Goal: Information Seeking & Learning: Learn about a topic

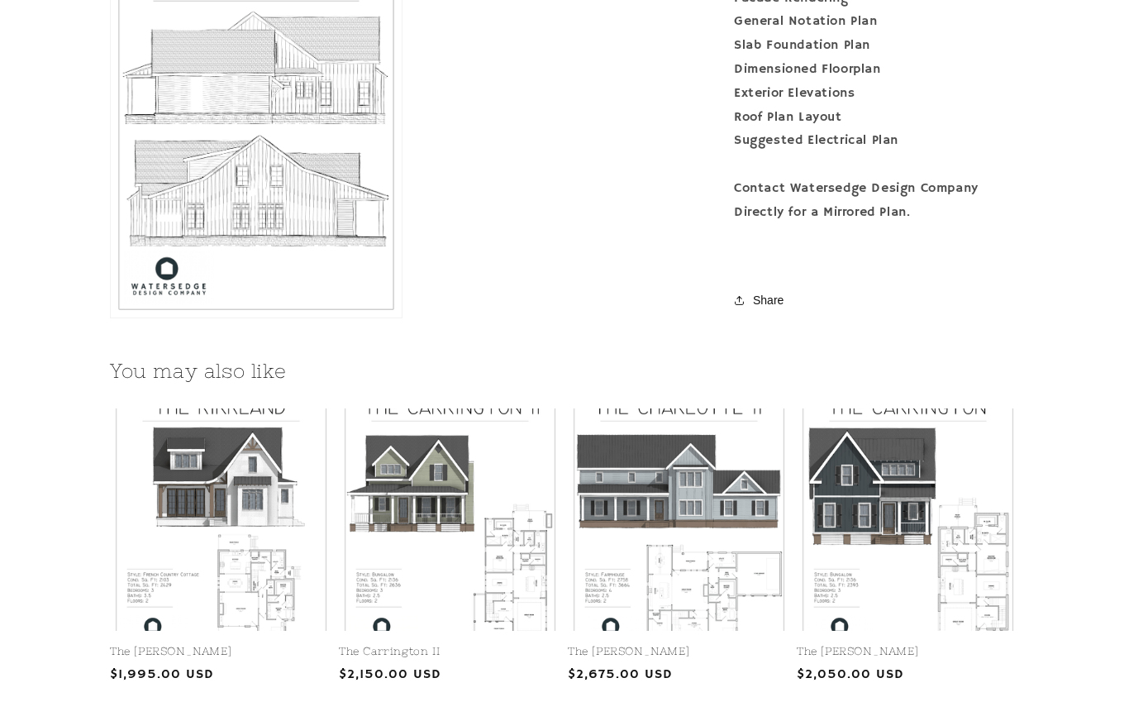
scroll to position [1807, 0]
click at [259, 645] on link "The [PERSON_NAME]" at bounding box center [221, 652] width 222 height 14
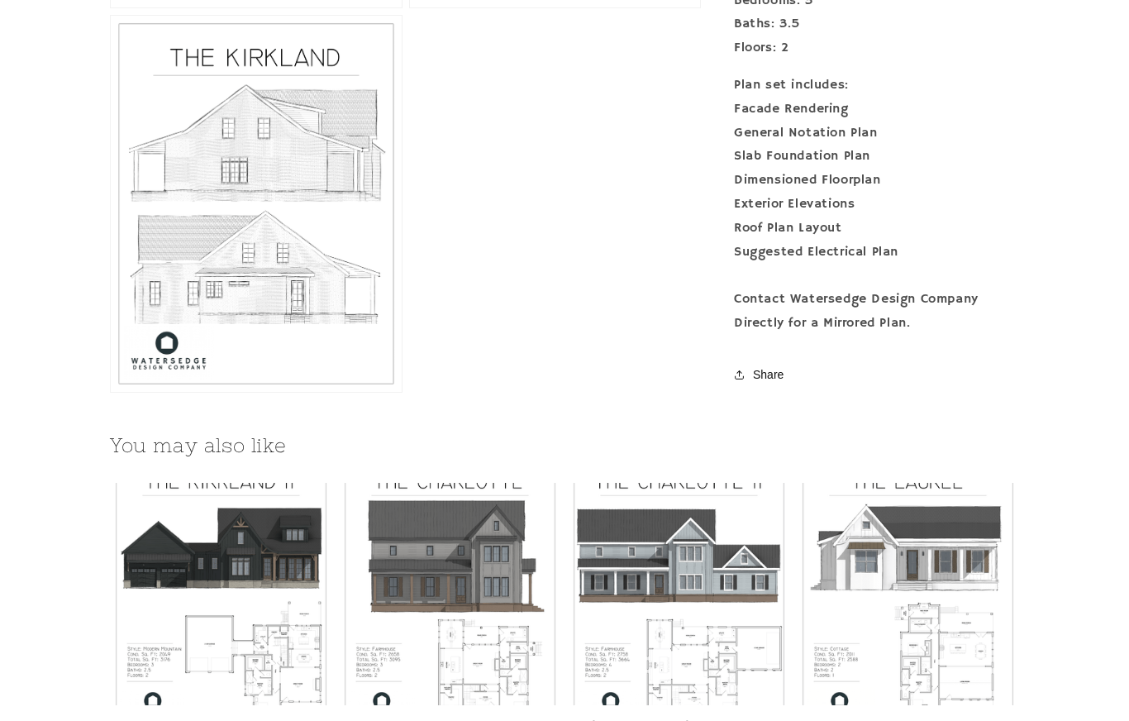
scroll to position [1765, 0]
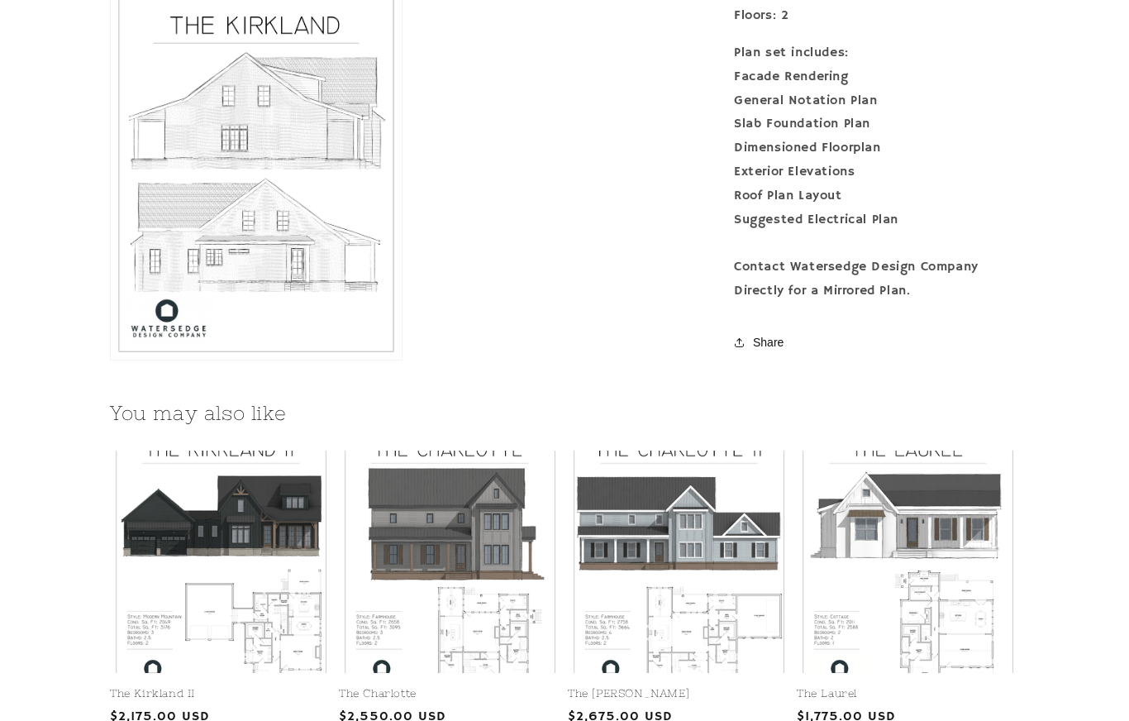
click at [966, 687] on link "The Laurel" at bounding box center [908, 694] width 222 height 14
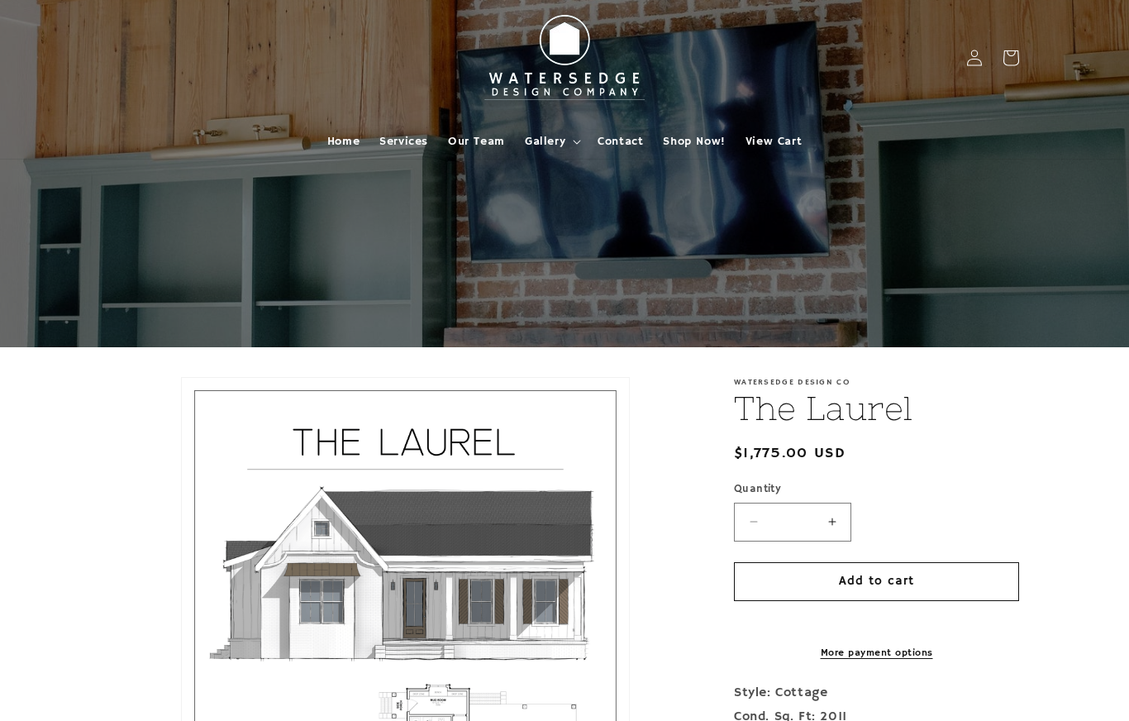
click at [563, 144] on span "Gallery" at bounding box center [545, 141] width 40 height 15
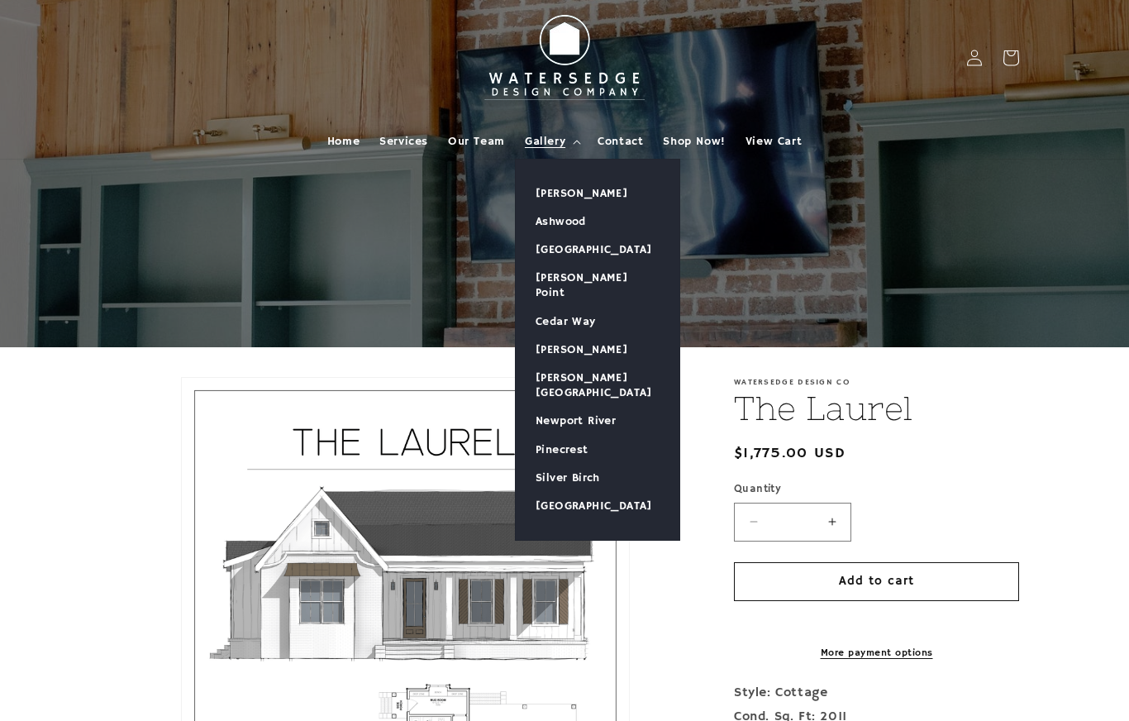
click at [593, 193] on link "[PERSON_NAME]" at bounding box center [598, 193] width 164 height 28
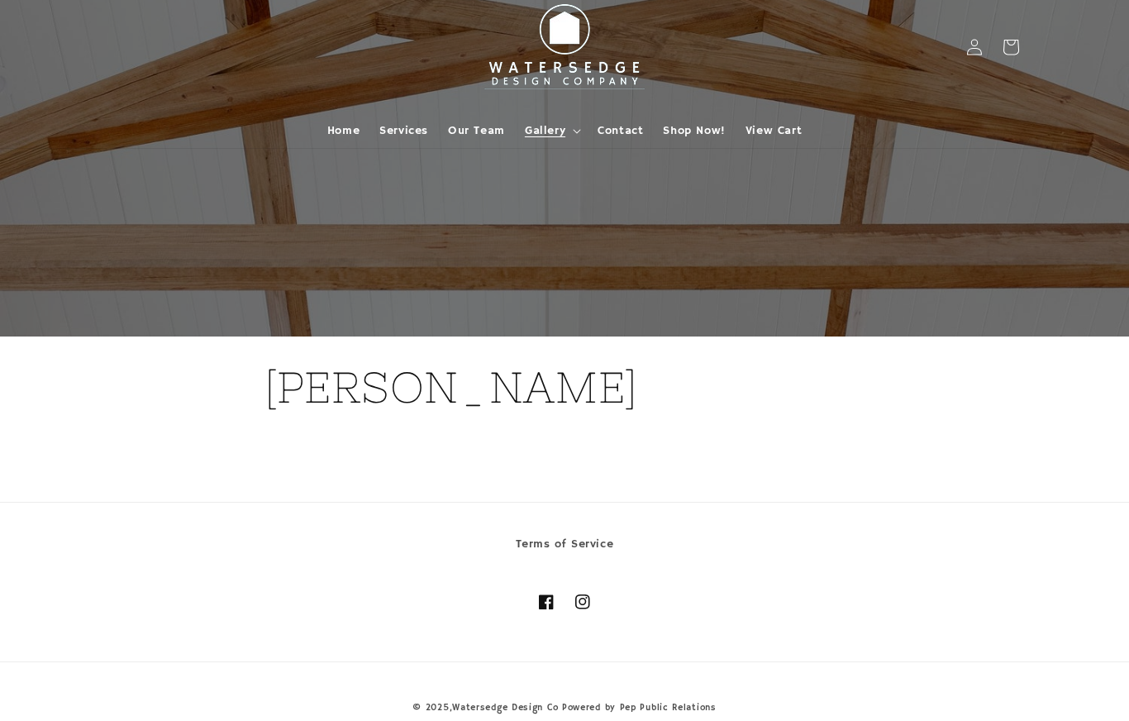
scroll to position [35, 0]
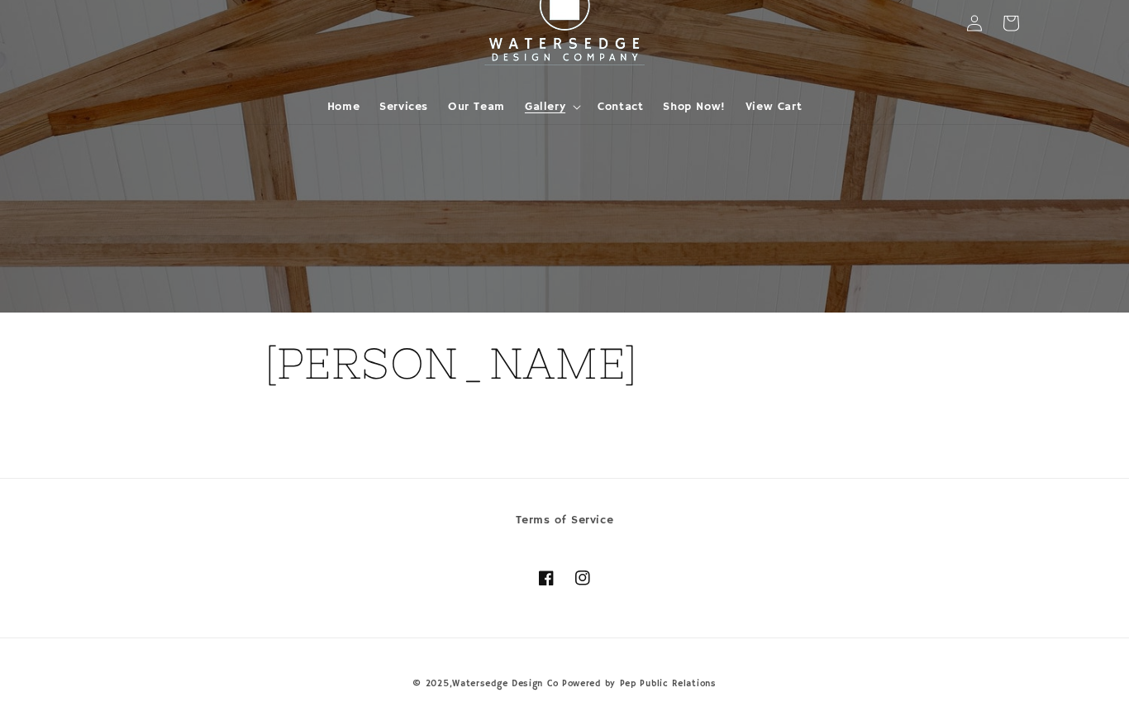
click at [697, 106] on span "Shop Now!" at bounding box center [694, 106] width 62 height 15
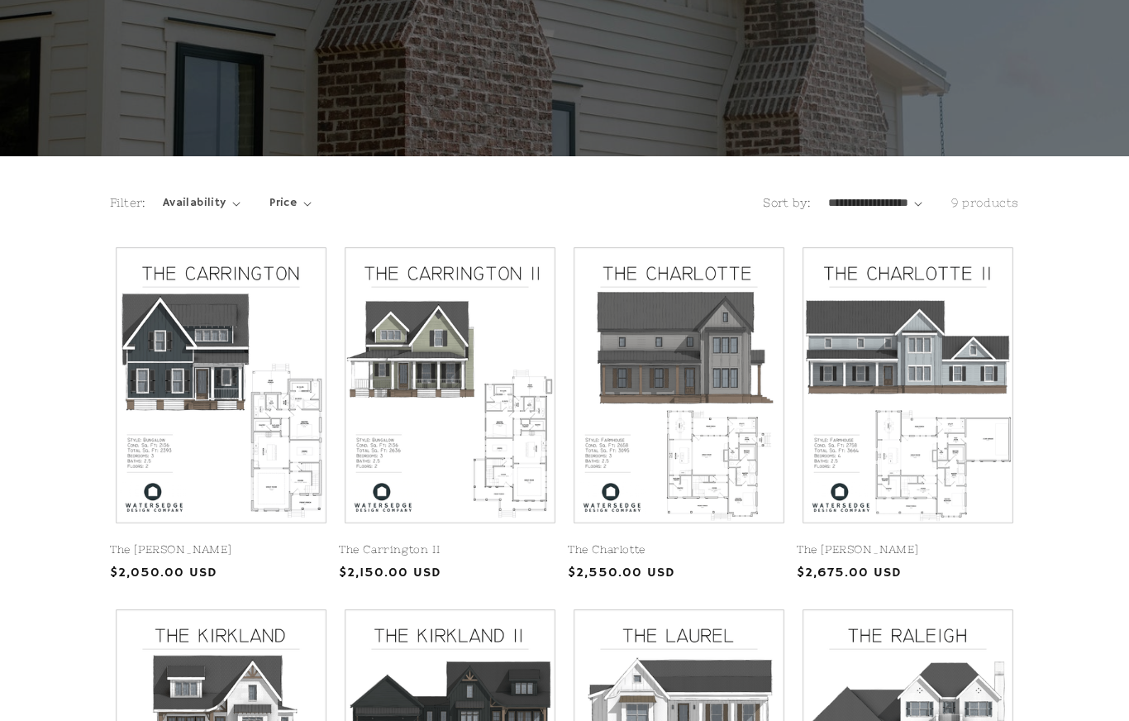
scroll to position [192, 0]
click at [497, 542] on link "The Carrington II" at bounding box center [450, 549] width 222 height 14
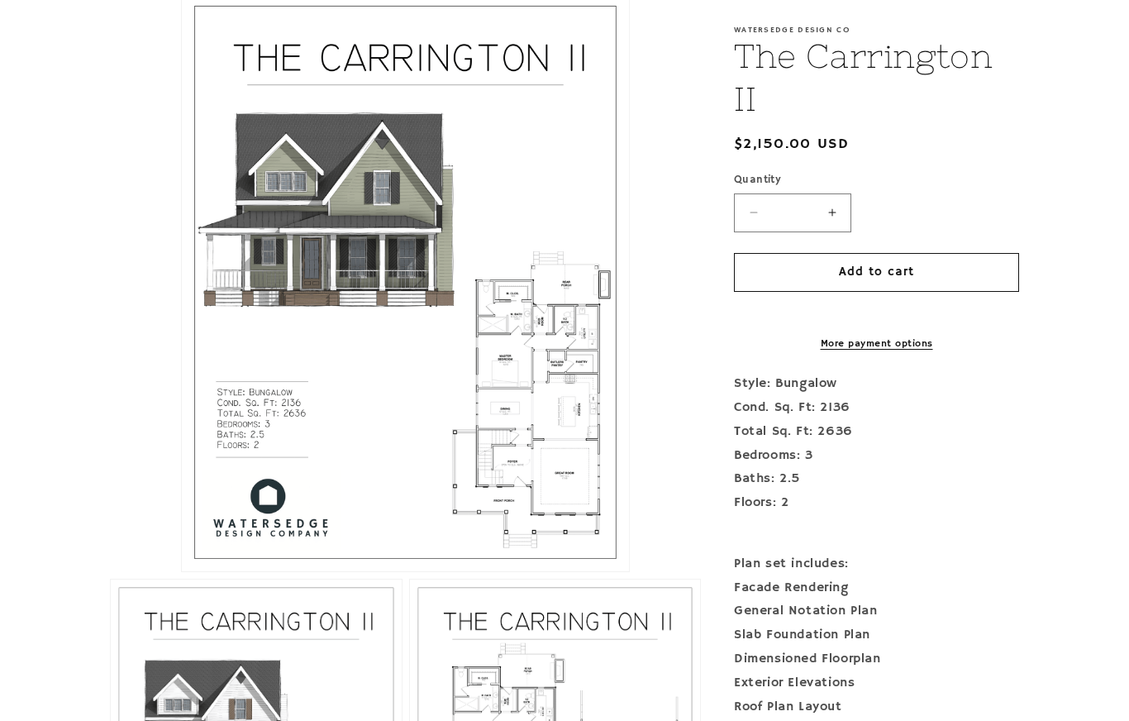
scroll to position [401, 0]
